Goal: Navigation & Orientation: Find specific page/section

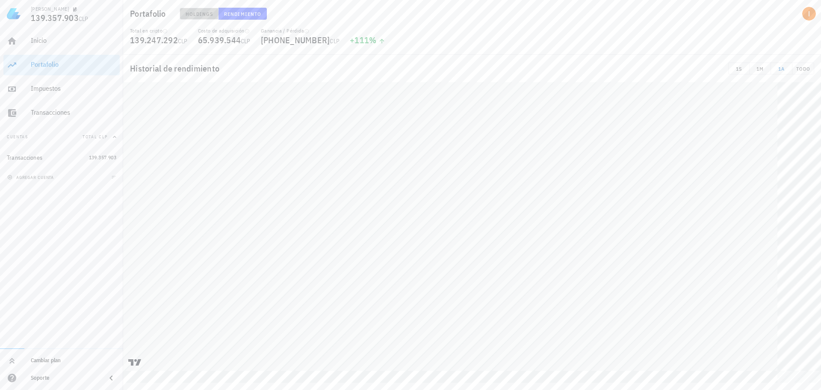
click at [214, 17] on button "Holdings" at bounding box center [199, 14] width 39 height 12
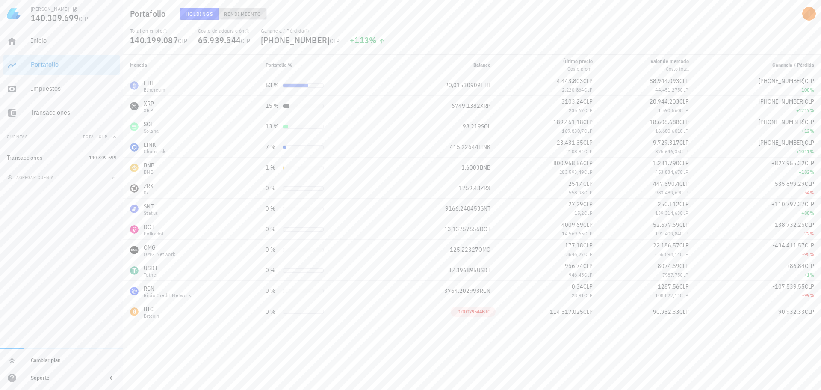
click at [257, 9] on button "Rendimiento" at bounding box center [243, 14] width 48 height 12
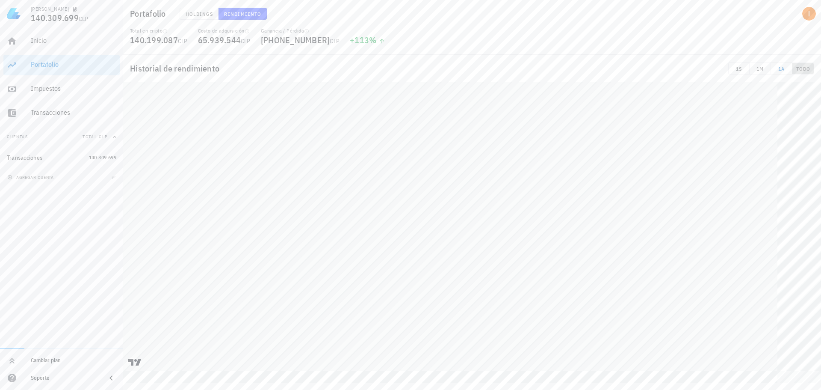
click at [806, 71] on span "TODO" at bounding box center [803, 68] width 15 height 6
